Goal: Task Accomplishment & Management: Manage account settings

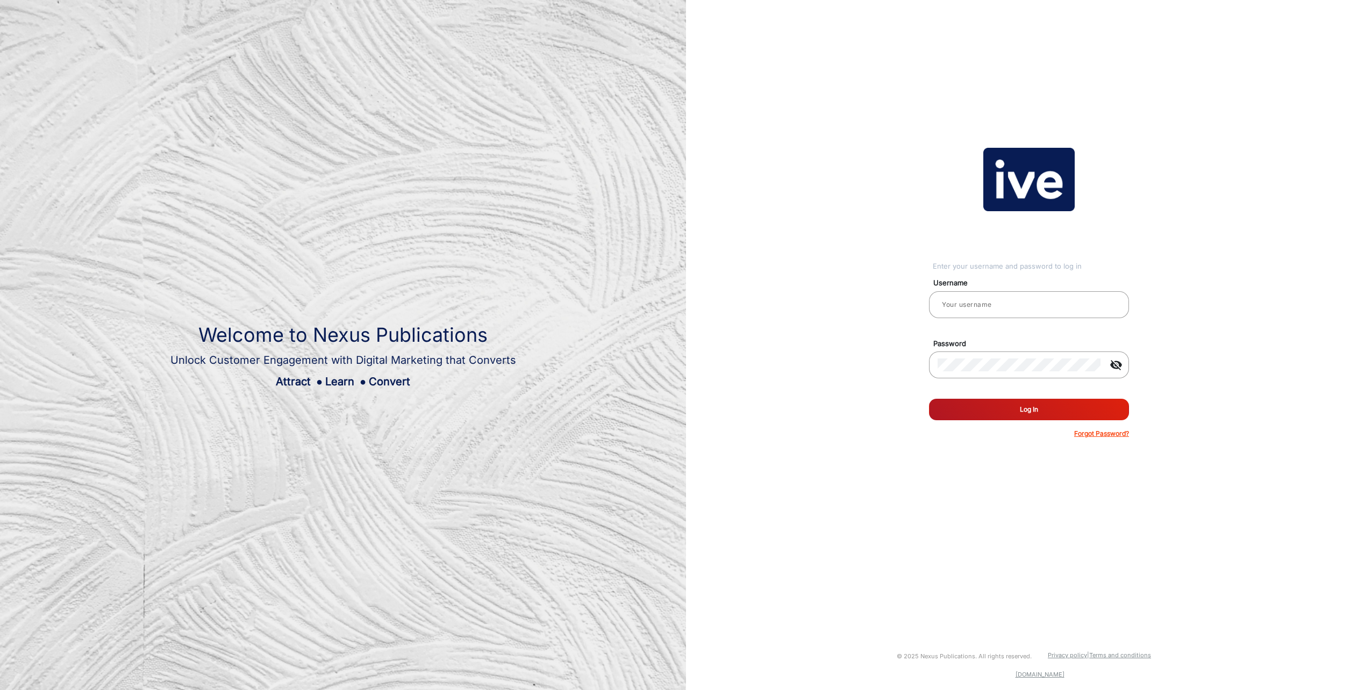
type input "Jessica"
click at [1051, 407] on button "Log In" at bounding box center [1029, 410] width 200 height 22
click at [1114, 361] on mat-icon "visibility_off" at bounding box center [1116, 365] width 26 height 13
click at [1114, 361] on mat-icon "visibility" at bounding box center [1116, 365] width 26 height 13
click at [950, 304] on input "email" at bounding box center [1029, 304] width 183 height 13
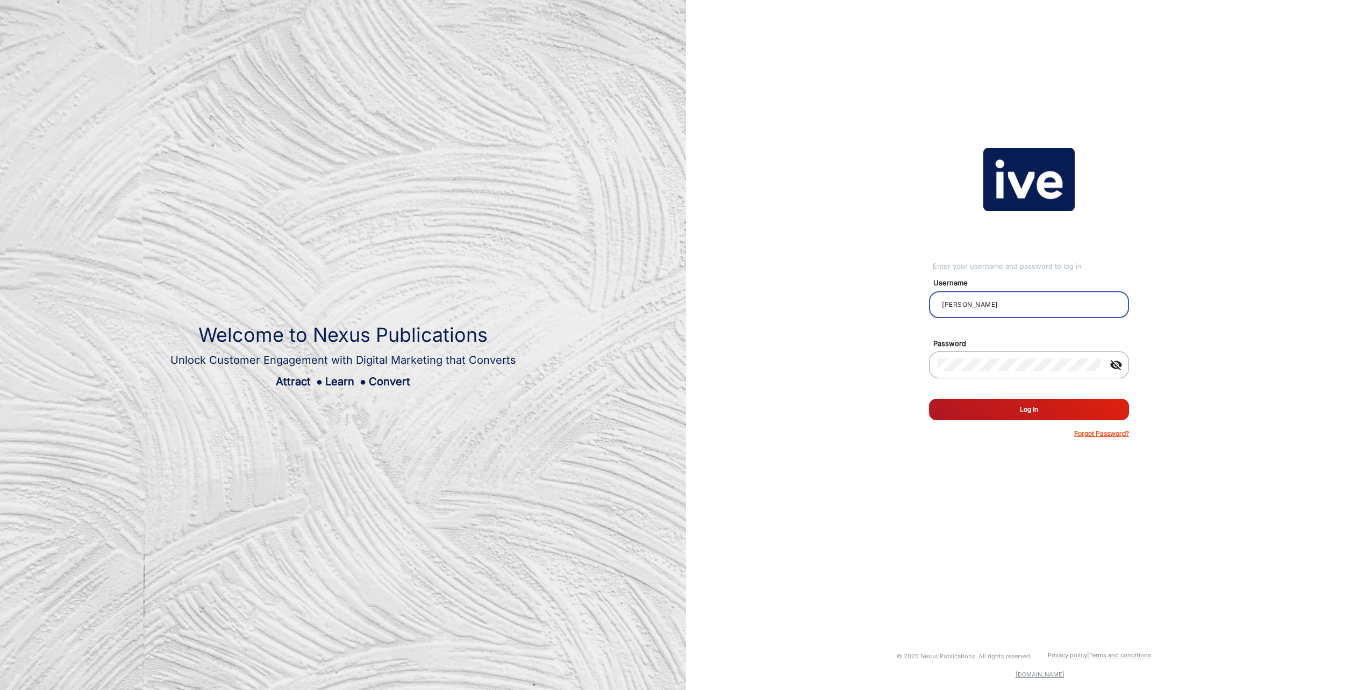
type input "[PERSON_NAME]"
click at [929, 399] on button "Log In" at bounding box center [1029, 410] width 200 height 22
